Goal: Information Seeking & Learning: Learn about a topic

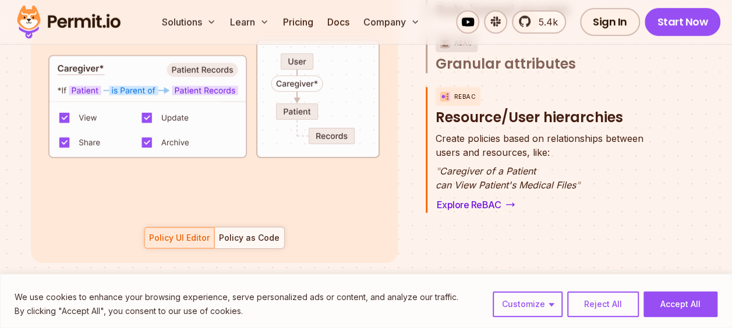
scroll to position [1863, 0]
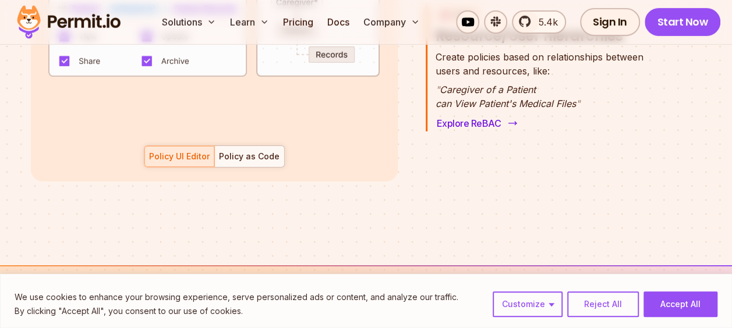
click at [475, 115] on link "Explore ReBAC" at bounding box center [475, 123] width 81 height 16
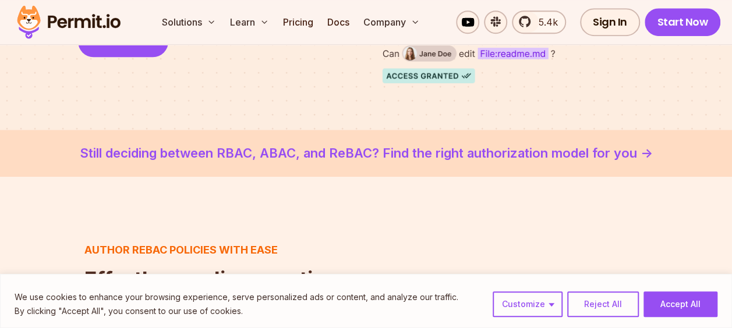
scroll to position [306, 0]
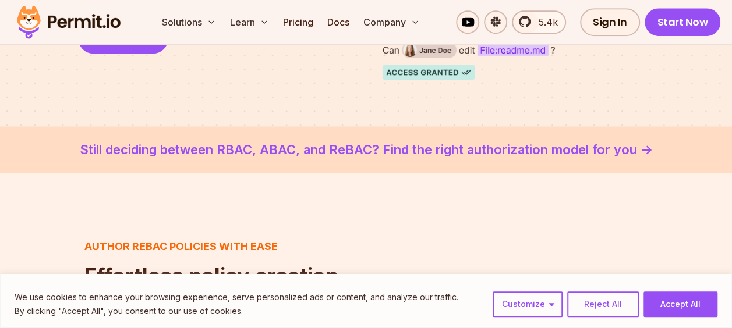
click at [604, 153] on link "Still deciding between RBAC, ABAC, and ReBAC? Find the right authorization mode…" at bounding box center [366, 149] width 676 height 19
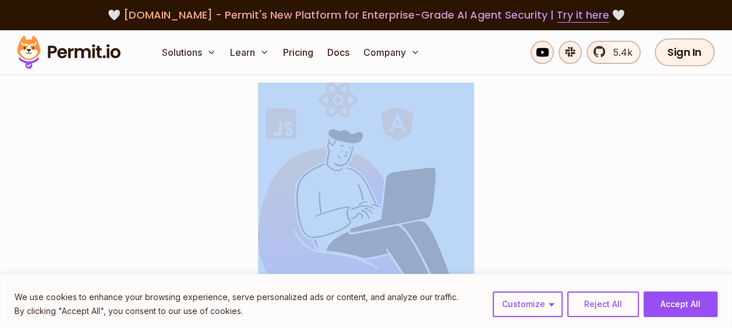
click at [604, 153] on div at bounding box center [366, 195] width 610 height 296
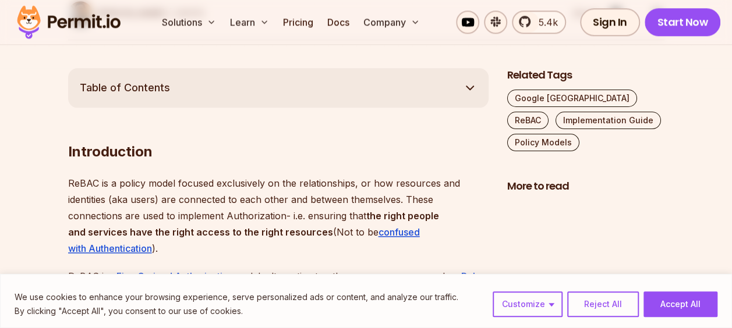
scroll to position [621, 0]
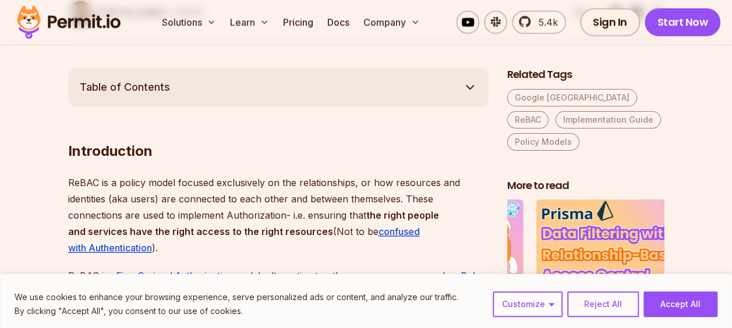
drag, startPoint x: 603, startPoint y: 151, endPoint x: 610, endPoint y: 148, distance: 8.3
click at [610, 148] on div "Related Tags Google Zanzibar ReBAC Implementation Guide Policy Models More to r…" at bounding box center [585, 204] width 157 height 272
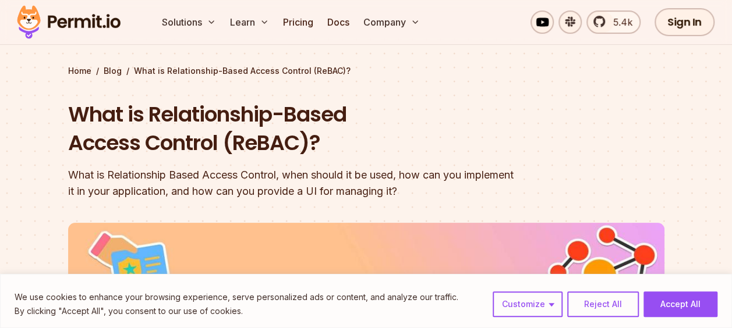
scroll to position [0, 0]
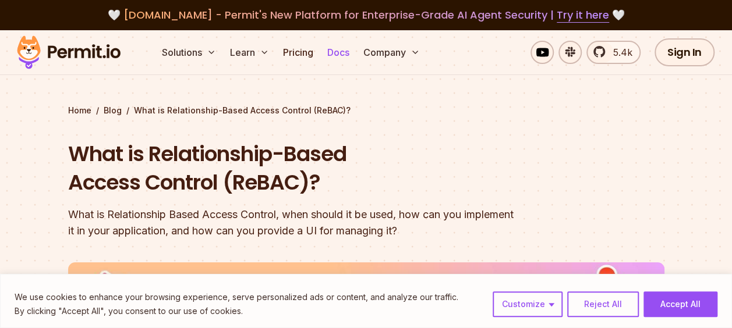
click at [341, 51] on link "Docs" at bounding box center [338, 52] width 31 height 23
